Goal: Task Accomplishment & Management: Manage account settings

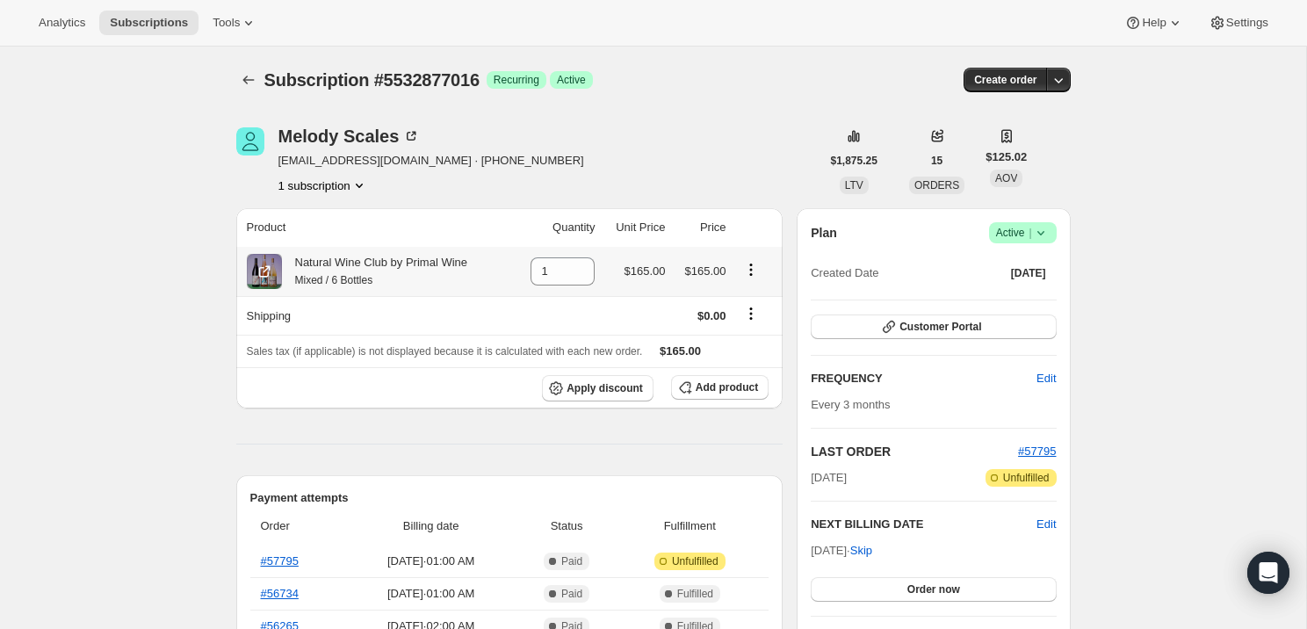
click at [755, 264] on icon "Product actions" at bounding box center [751, 270] width 18 height 18
click at [752, 305] on span "Swap variant" at bounding box center [750, 303] width 66 height 13
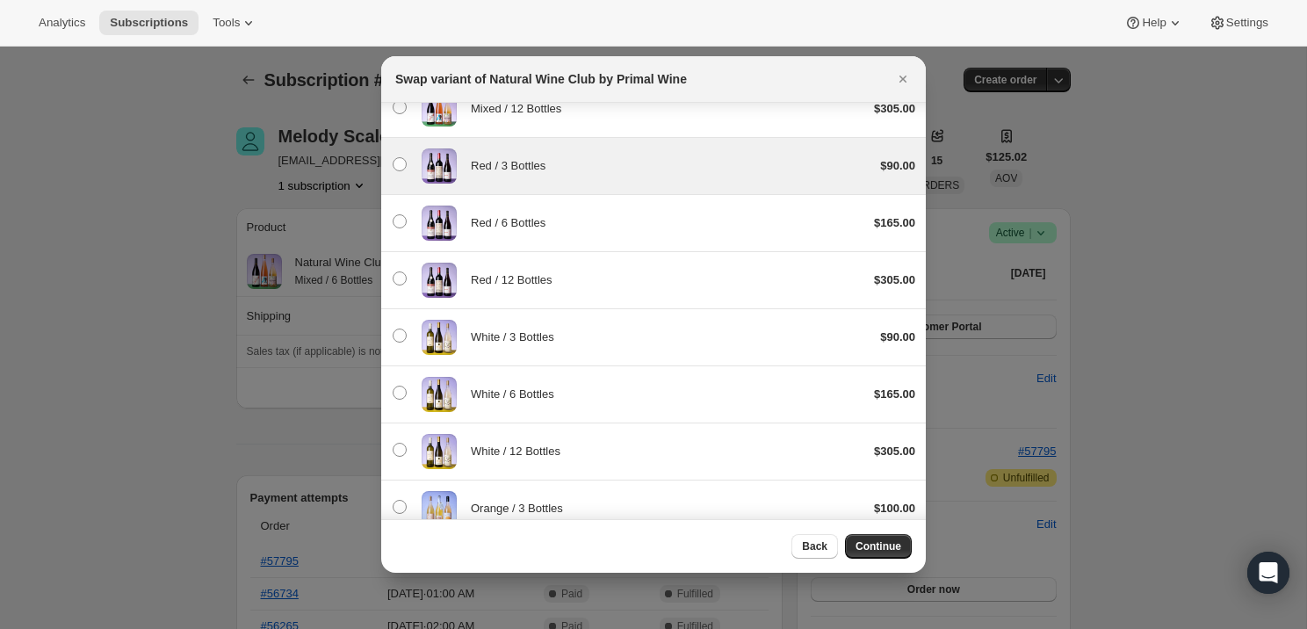
scroll to position [141, 0]
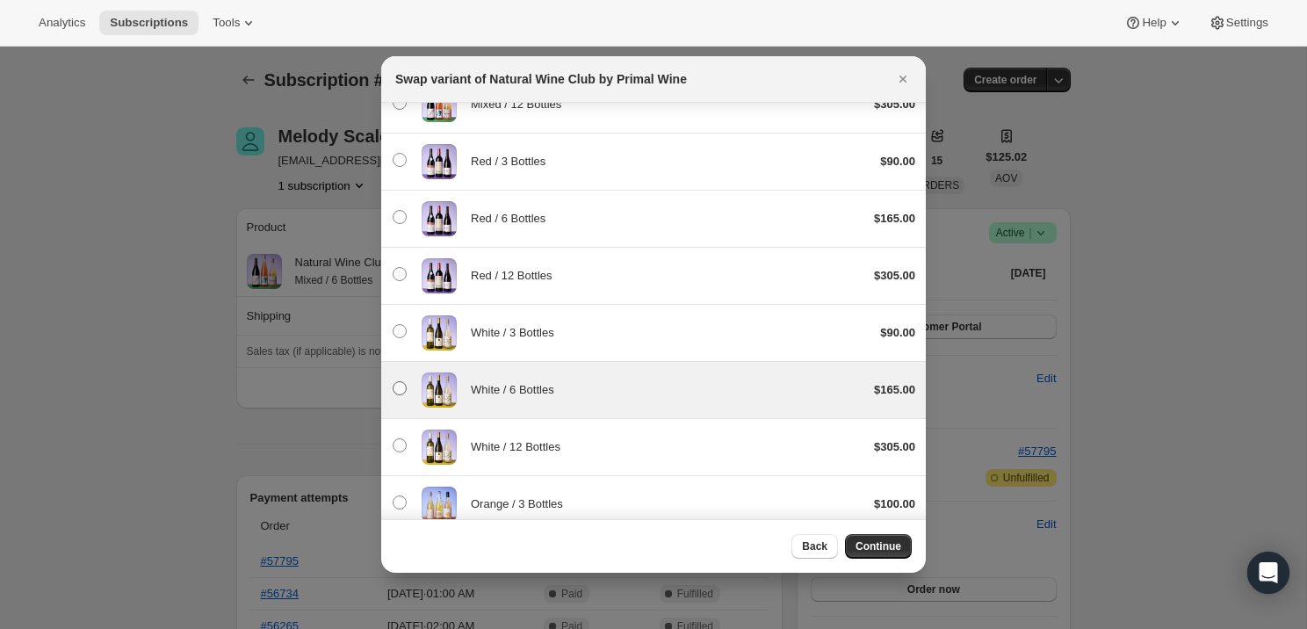
click at [401, 389] on span ":rcq:" at bounding box center [400, 388] width 14 height 14
click at [394, 382] on input ":rcq:" at bounding box center [393, 381] width 1 height 1
radio input "false"
radio input "true"
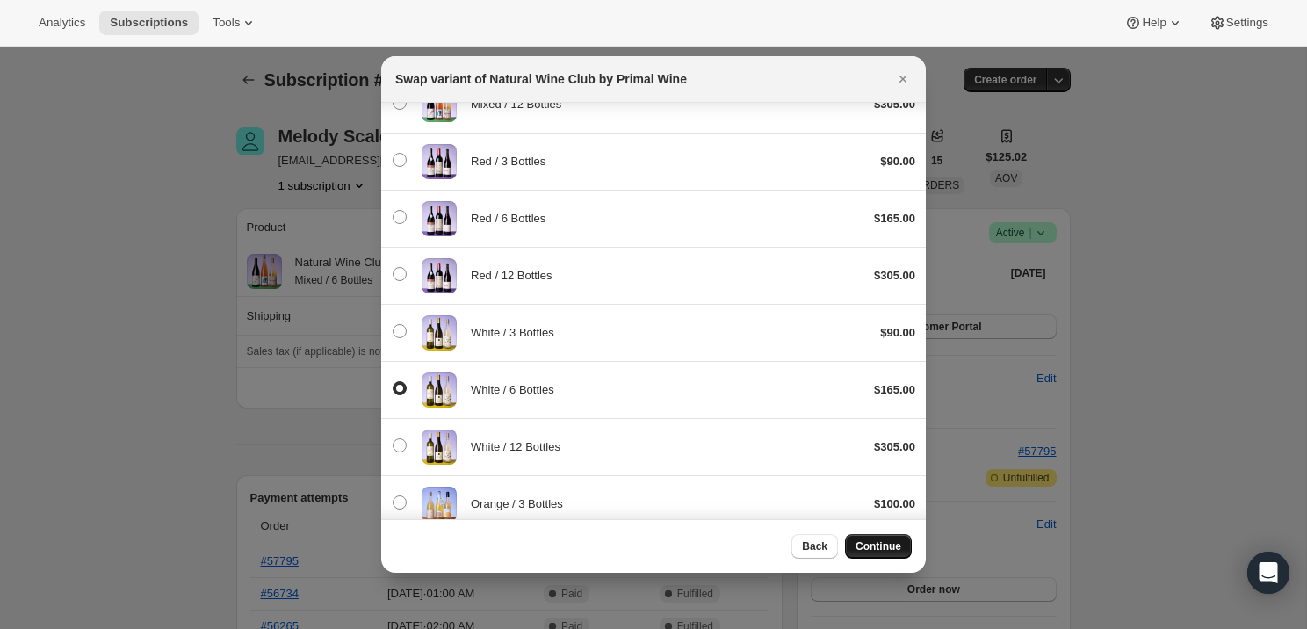
click at [885, 546] on span "Continue" at bounding box center [879, 546] width 46 height 14
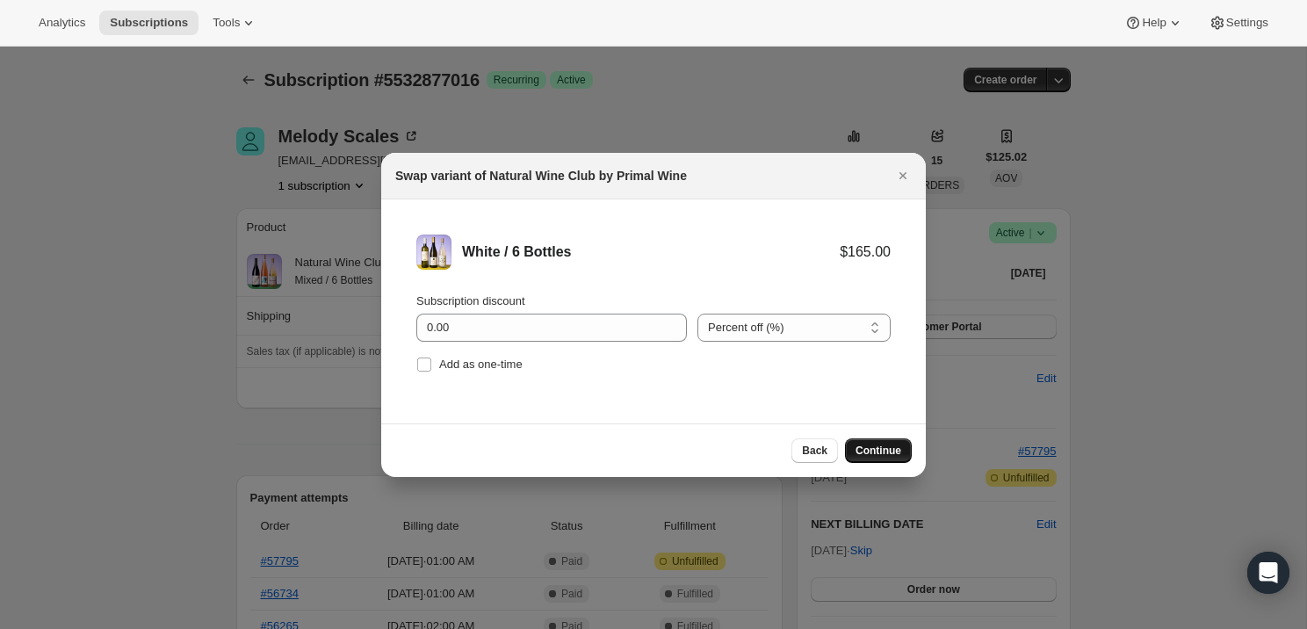
click at [878, 448] on span "Continue" at bounding box center [879, 451] width 46 height 14
